Goal: Transaction & Acquisition: Purchase product/service

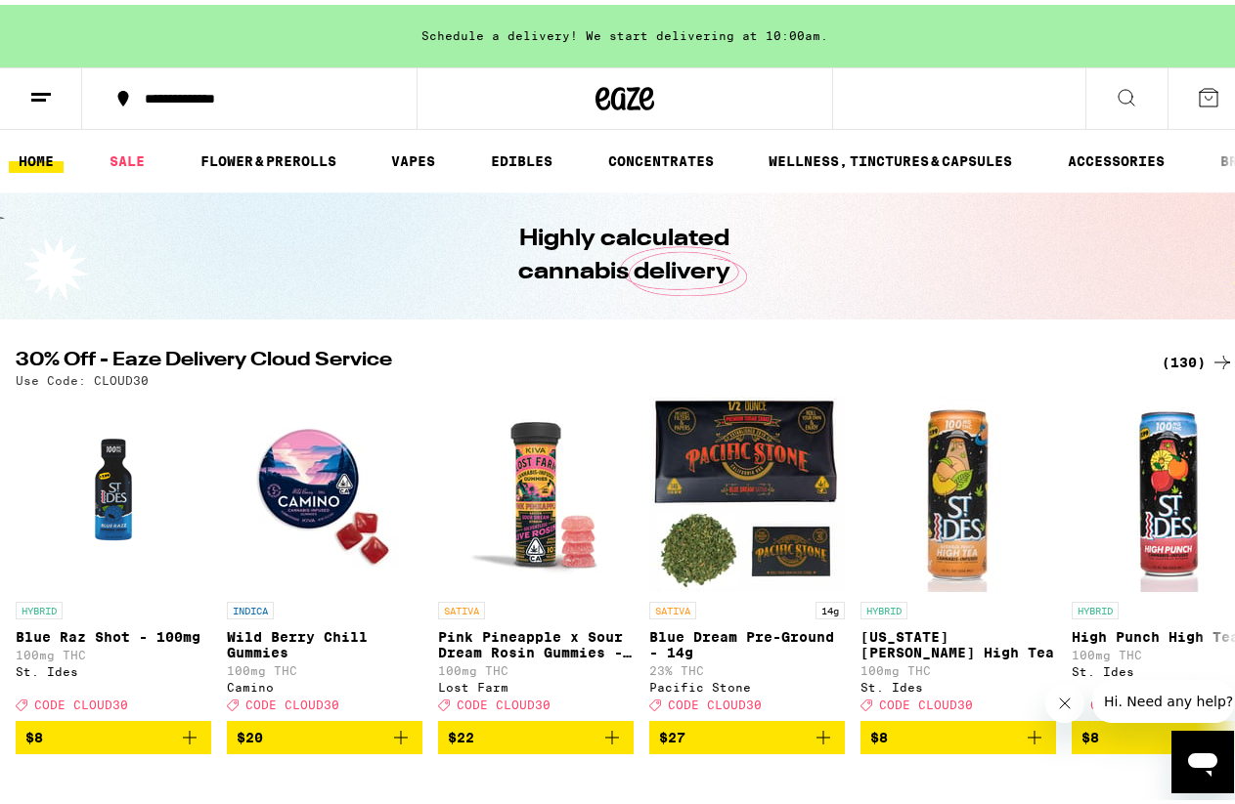
click at [1170, 350] on div "(130)" at bounding box center [1197, 357] width 72 height 23
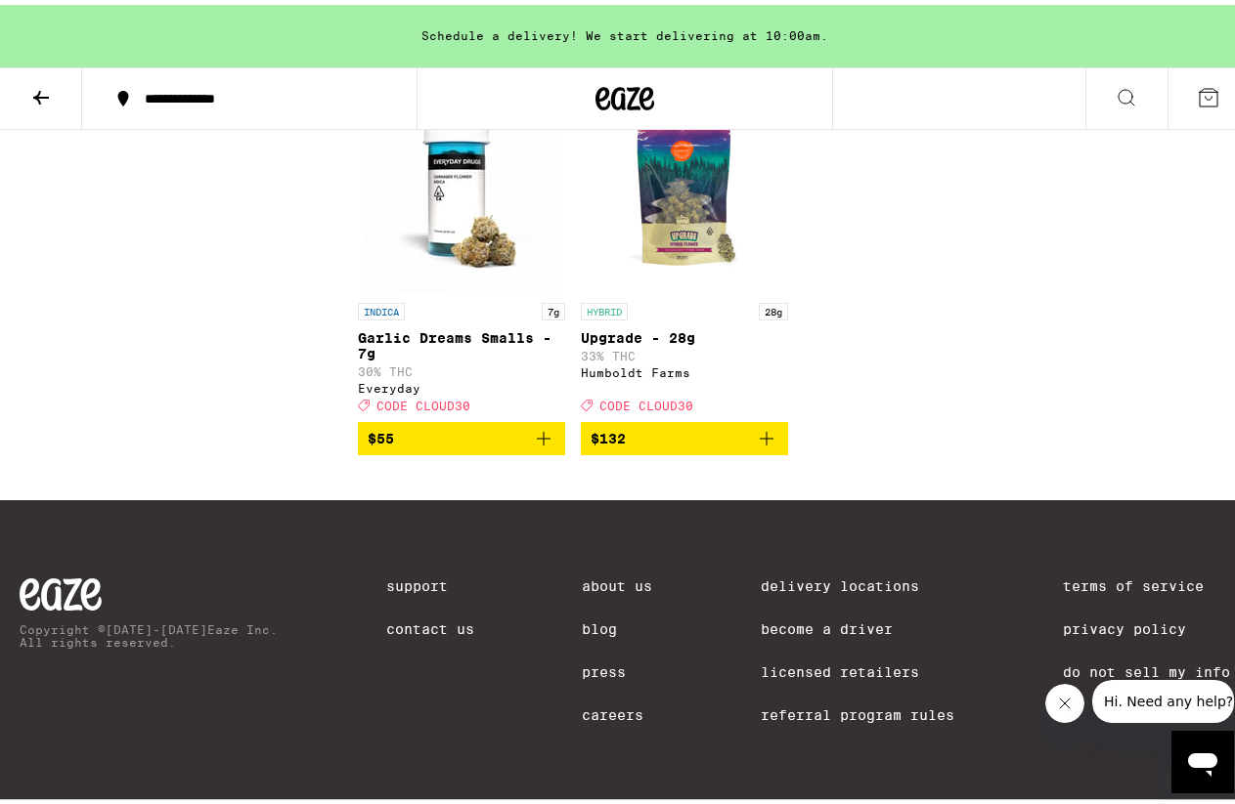
scroll to position [12586, 0]
